Goal: Transaction & Acquisition: Download file/media

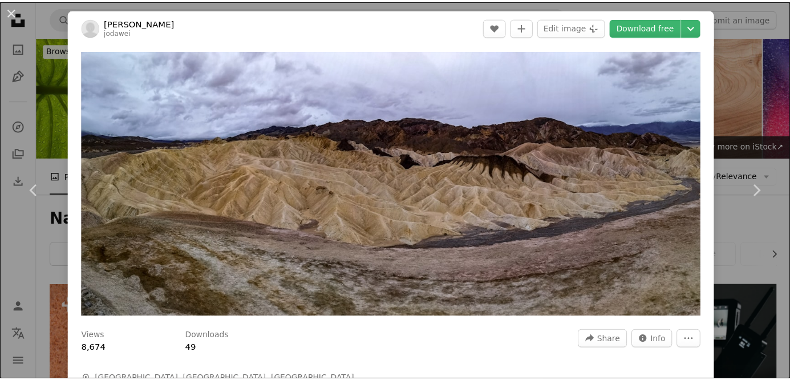
scroll to position [867, 0]
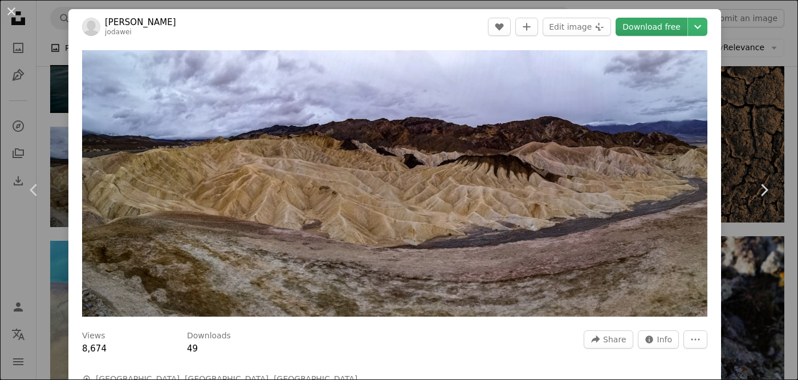
drag, startPoint x: 0, startPoint y: 0, endPoint x: 664, endPoint y: 23, distance: 664.2
click at [664, 23] on link "Download free" at bounding box center [652, 27] width 72 height 18
click at [691, 23] on icon "Chevron down" at bounding box center [698, 27] width 18 height 14
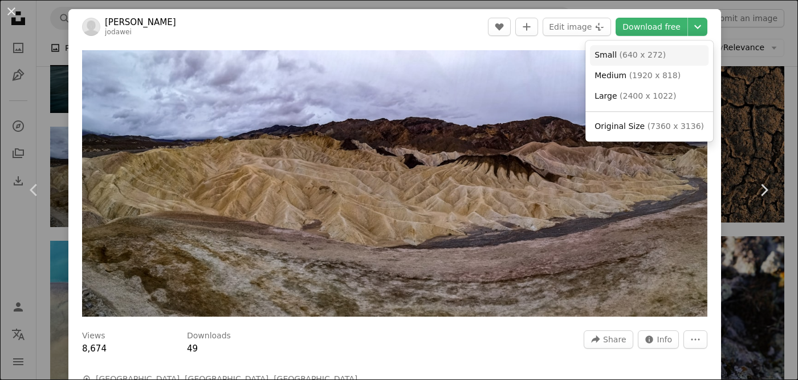
click at [624, 53] on span "( 640 x 272 )" at bounding box center [643, 54] width 47 height 9
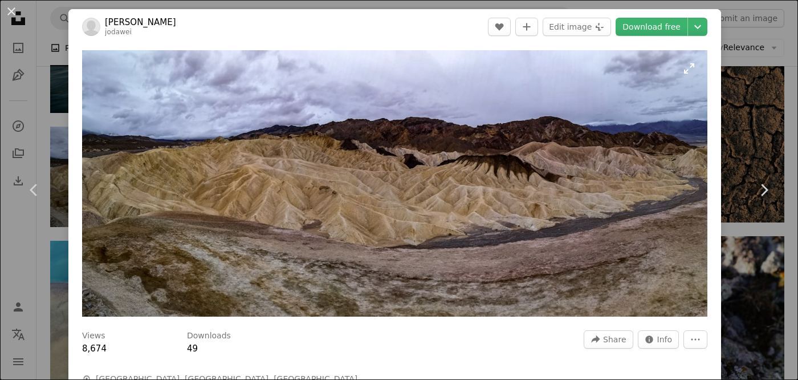
click at [533, 159] on img "Zoom in on this image" at bounding box center [395, 183] width 626 height 266
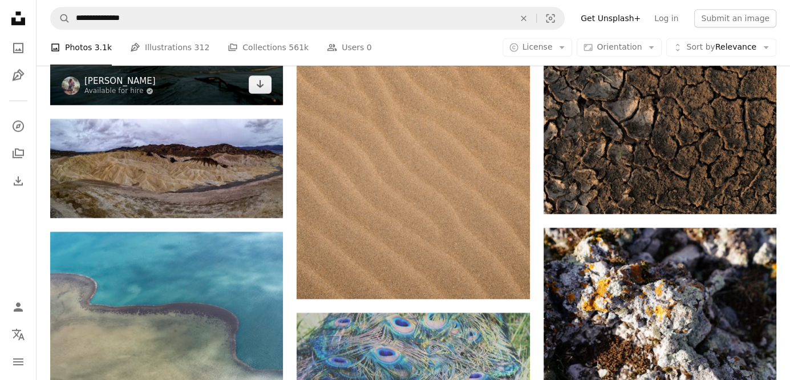
click at [132, 76] on link "[PERSON_NAME]" at bounding box center [119, 80] width 71 height 11
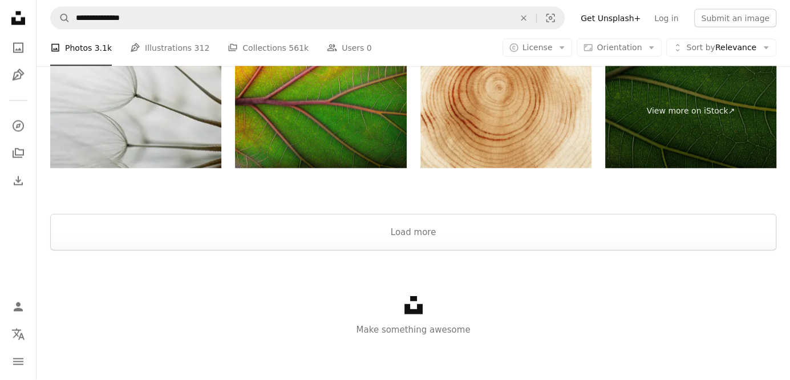
scroll to position [2295, 0]
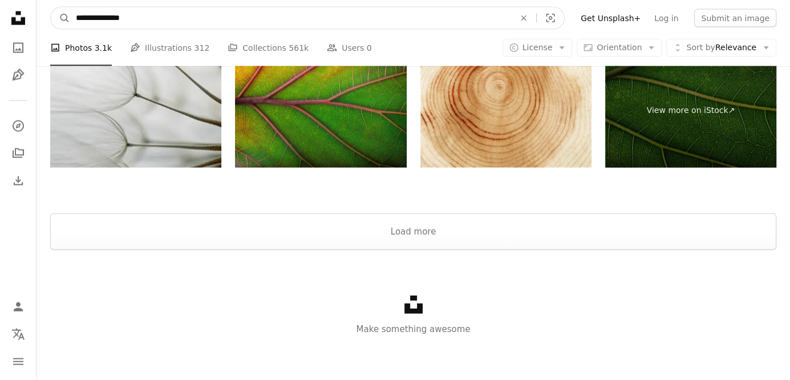
click at [127, 18] on input "**********" at bounding box center [290, 18] width 441 height 22
type input "*"
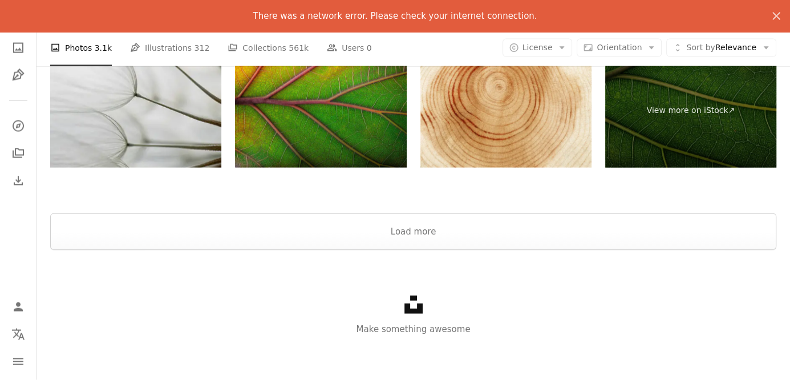
type input "**********"
click at [51, 7] on button "A magnifying glass" at bounding box center [60, 18] width 19 height 22
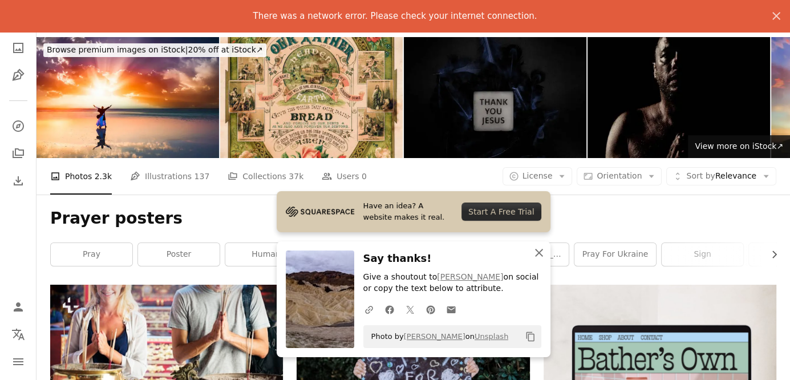
click at [534, 255] on icon "An X shape" at bounding box center [539, 253] width 14 height 14
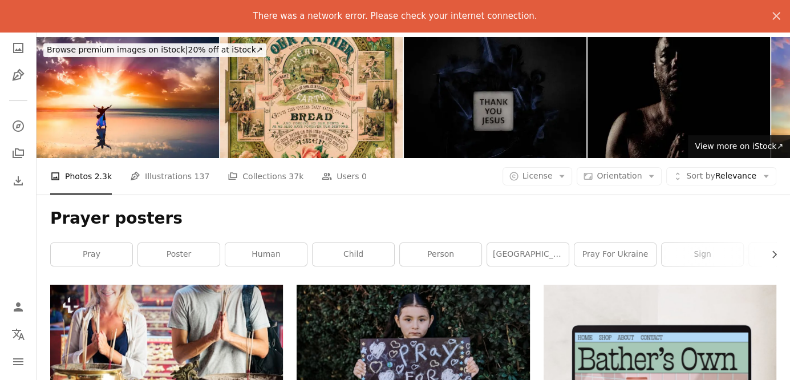
click at [648, 77] on img at bounding box center [678, 96] width 182 height 121
